Goal: Information Seeking & Learning: Find specific fact

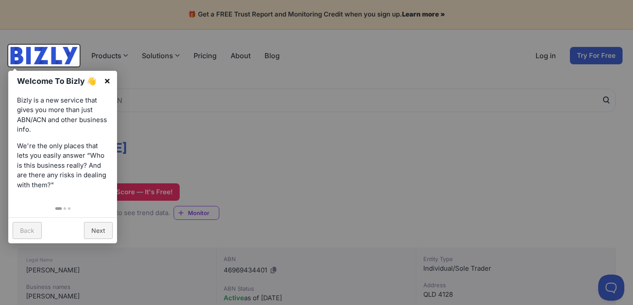
click at [105, 78] on link "×" at bounding box center [107, 81] width 20 height 20
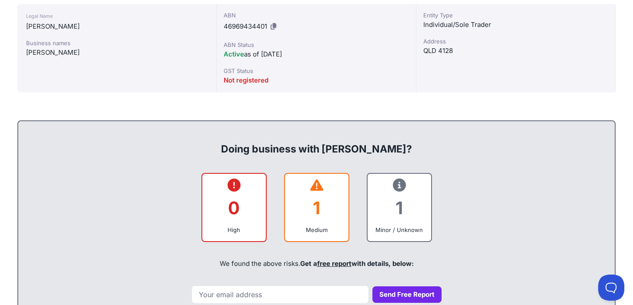
scroll to position [243, 0]
click at [310, 186] on icon at bounding box center [316, 186] width 13 height 0
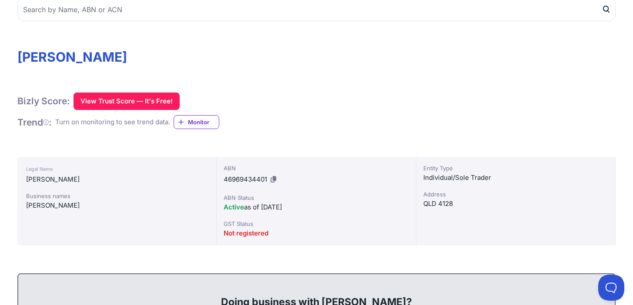
scroll to position [89, 0]
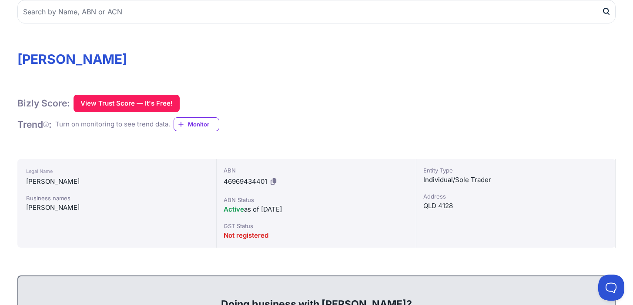
click at [254, 184] on span "46969434401" at bounding box center [244, 181] width 43 height 8
click at [259, 183] on span "46969434401" at bounding box center [244, 181] width 43 height 8
copy div "46969434401"
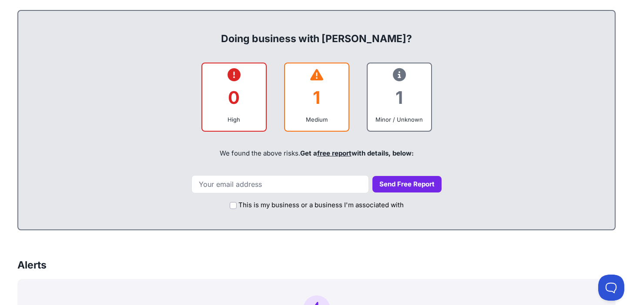
scroll to position [355, 0]
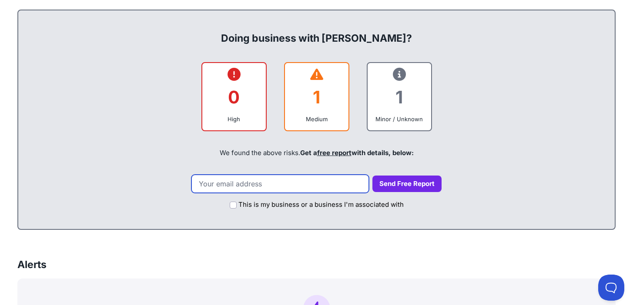
click at [321, 182] on input "email" at bounding box center [279, 184] width 177 height 18
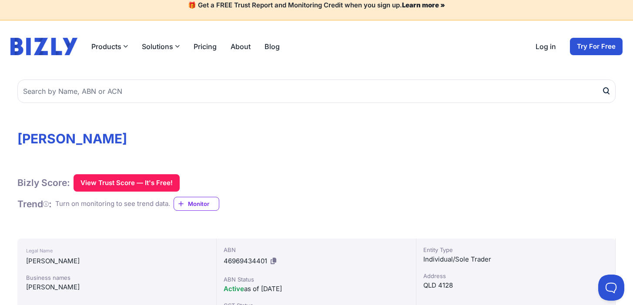
scroll to position [0, 0]
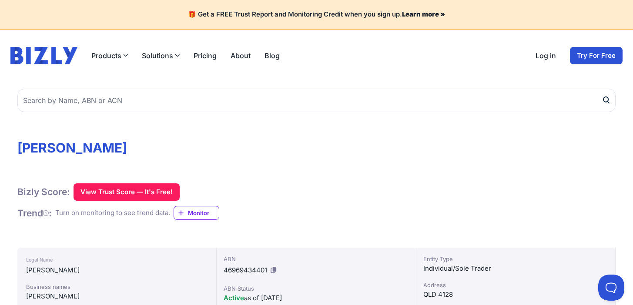
drag, startPoint x: 103, startPoint y: 151, endPoint x: 253, endPoint y: 149, distance: 149.6
click at [253, 149] on h1 "[PERSON_NAME]" at bounding box center [316, 148] width 598 height 16
copy h1 "LAUREN ALYCE"
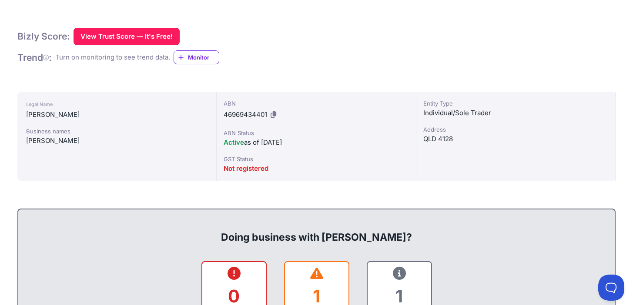
scroll to position [156, 0]
